Goal: Information Seeking & Learning: Learn about a topic

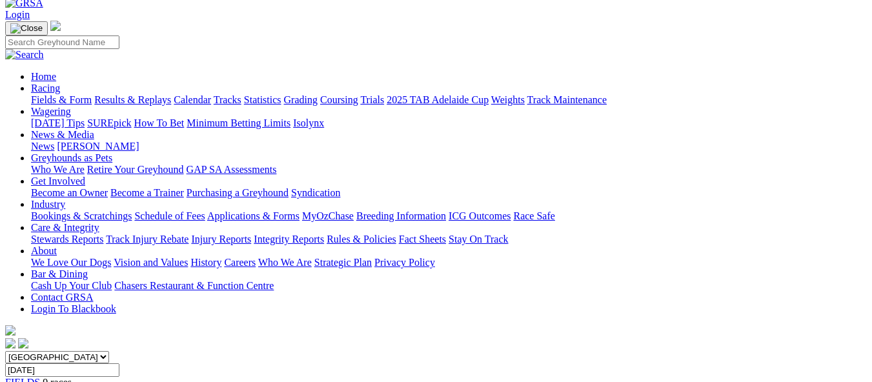
scroll to position [65, 0]
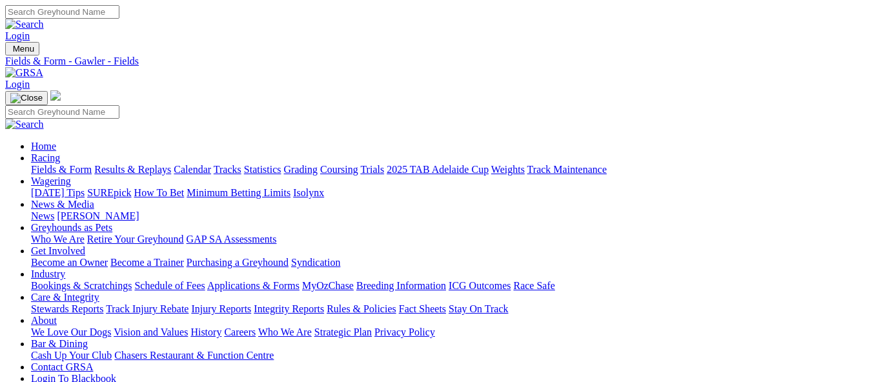
scroll to position [31, 0]
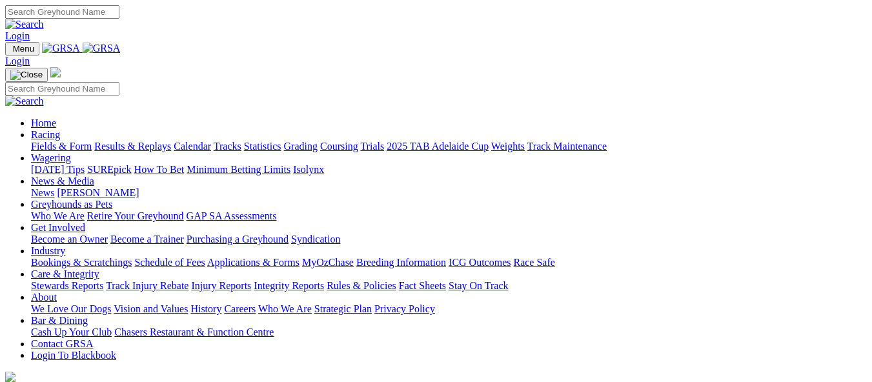
scroll to position [516, 0]
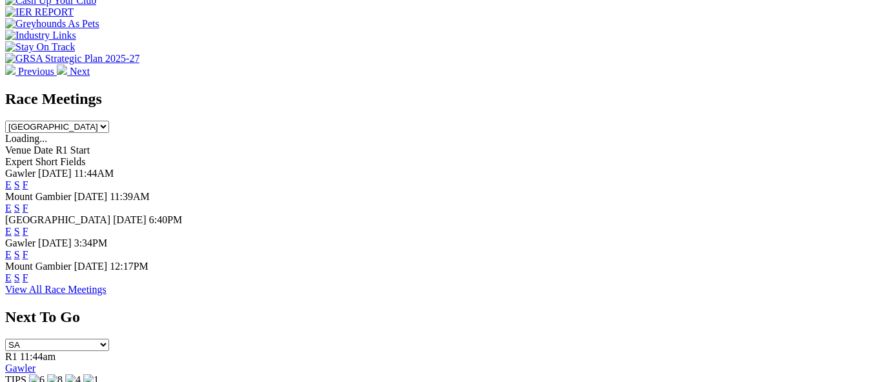
click at [28, 179] on link "F" at bounding box center [26, 184] width 6 height 11
